Goal: Find specific page/section: Find specific page/section

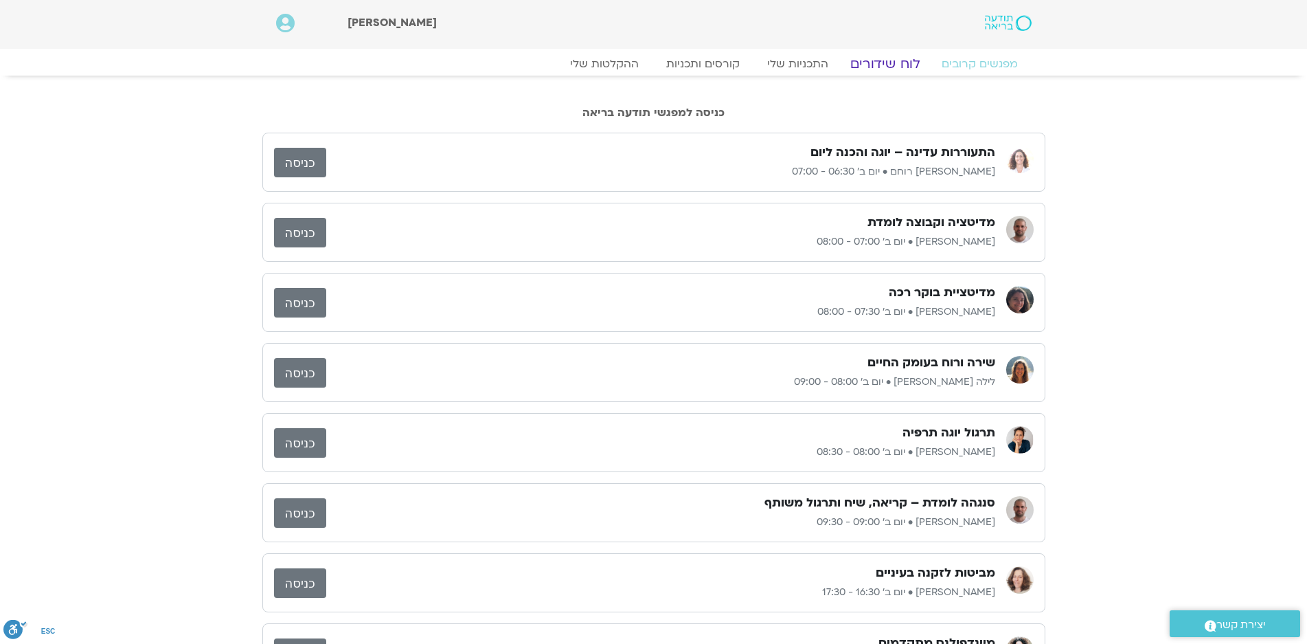
click at [884, 64] on link "לוח שידורים" at bounding box center [884, 64] width 103 height 16
click at [884, 62] on link "לוח שידורים" at bounding box center [884, 64] width 103 height 16
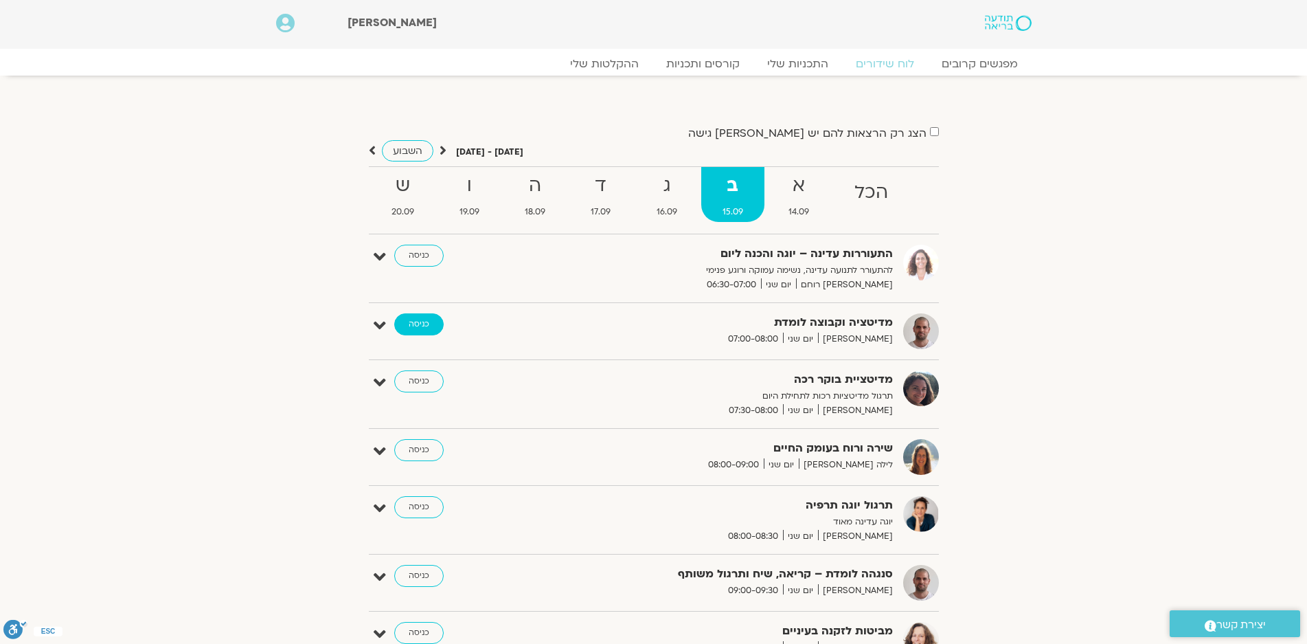
click at [407, 319] on link "כניסה" at bounding box center [418, 324] width 49 height 22
